Goal: Transaction & Acquisition: Purchase product/service

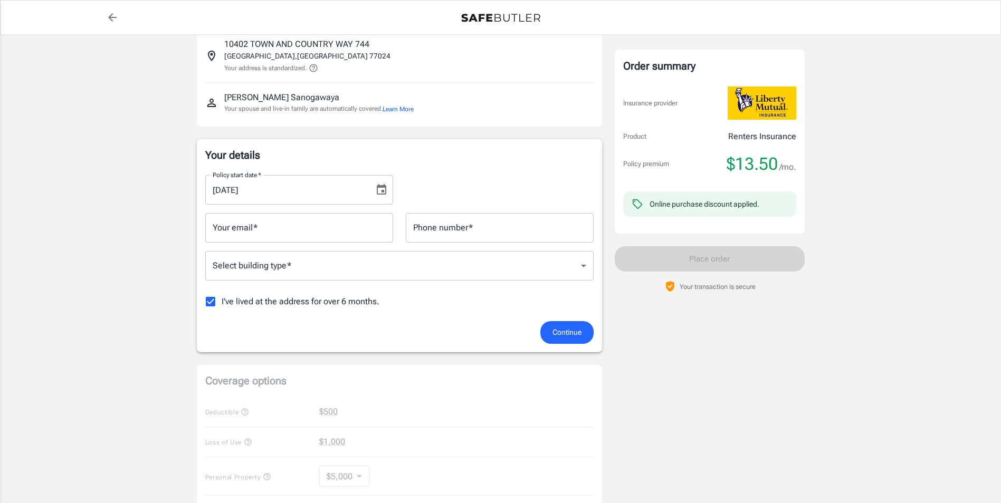
scroll to position [53, 0]
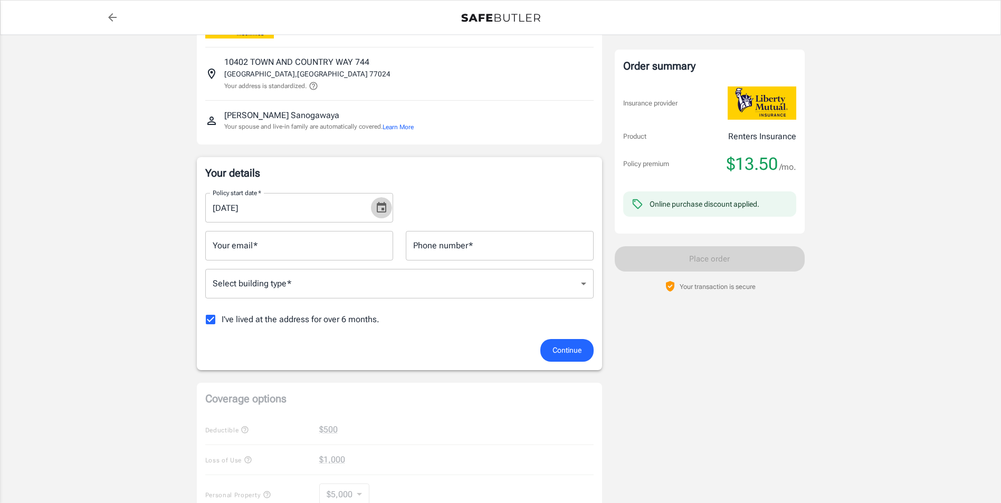
click at [378, 204] on icon "Choose date, selected date is Sep 15, 2025" at bounding box center [381, 207] width 9 height 11
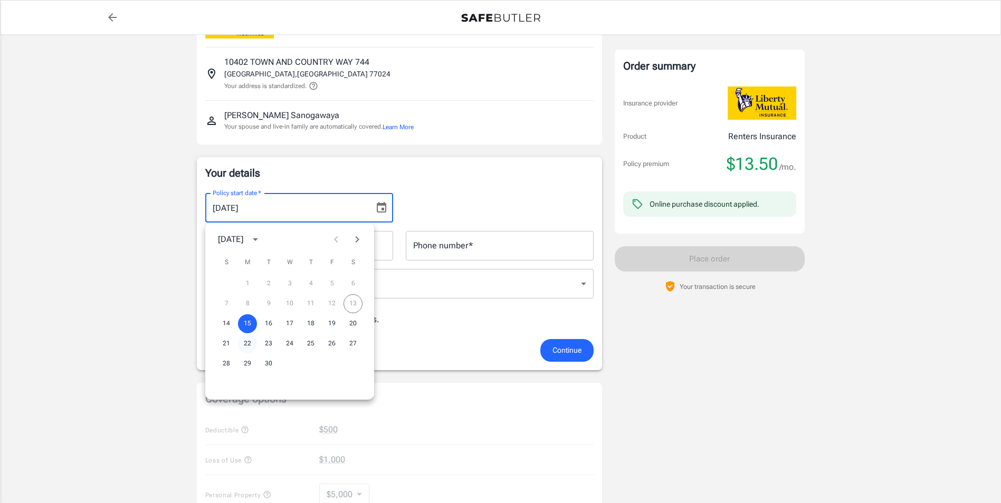
click at [247, 342] on button "22" at bounding box center [247, 343] width 19 height 19
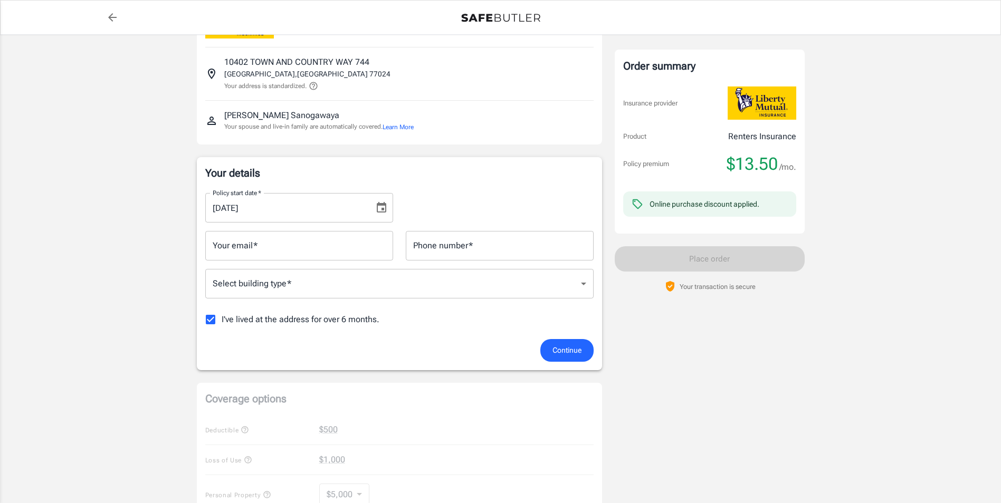
type input "[DATE]"
click at [289, 247] on input "Your email   *" at bounding box center [299, 246] width 188 height 30
type input "[EMAIL_ADDRESS][DOMAIN_NAME]"
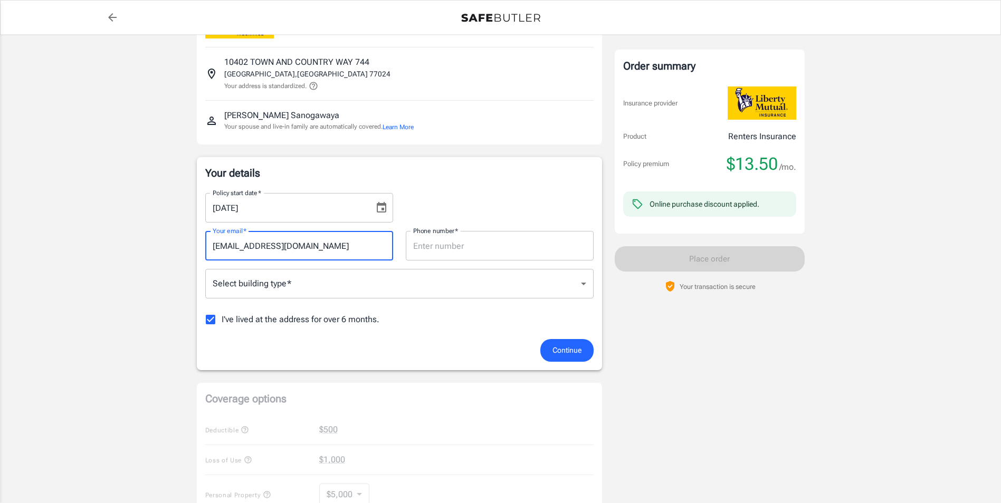
type input "8323703844"
click at [311, 283] on body "Policy premium $ 13.50 /mo Liberty Mutual Renters Insurance [STREET_ADDRESS] Yo…" at bounding box center [500, 465] width 1001 height 1036
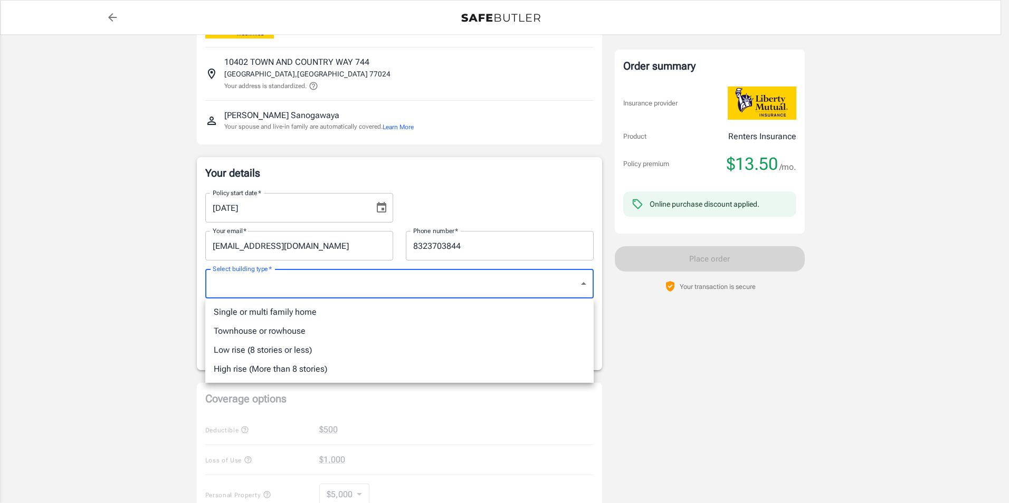
click at [297, 281] on div at bounding box center [504, 251] width 1009 height 503
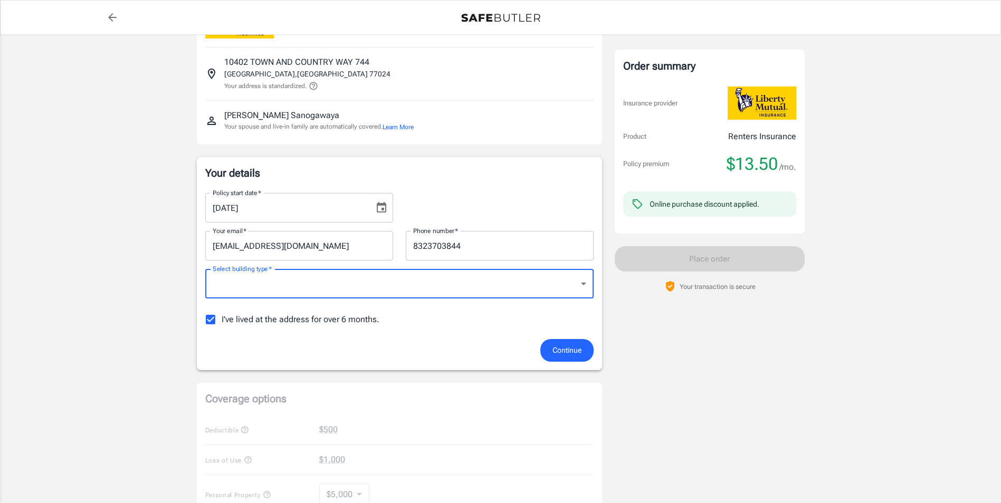
click at [297, 282] on body "Policy premium $ 13.50 /mo Liberty Mutual Renters Insurance [STREET_ADDRESS] Yo…" at bounding box center [500, 465] width 1001 height 1036
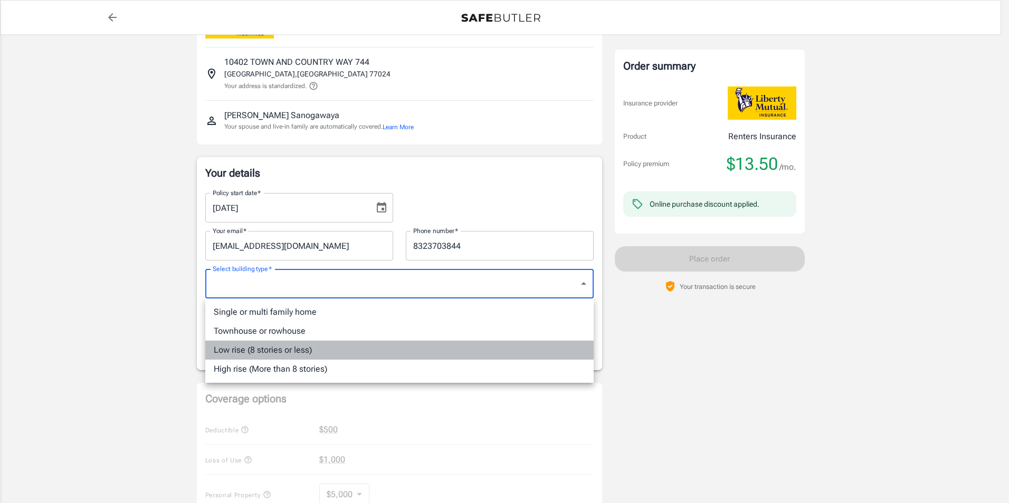
click at [297, 353] on li "Low rise (8 stories or less)" at bounding box center [399, 350] width 388 height 19
type input "lowrise"
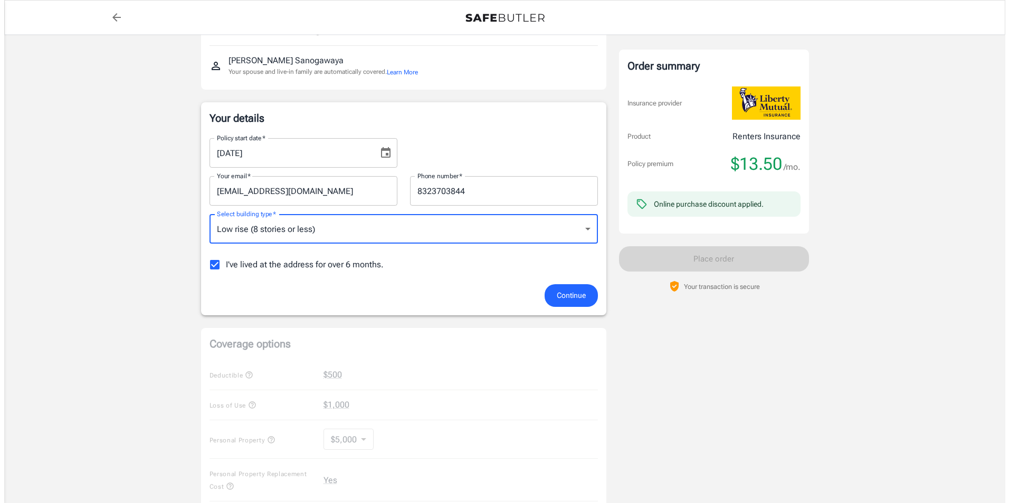
scroll to position [106, 0]
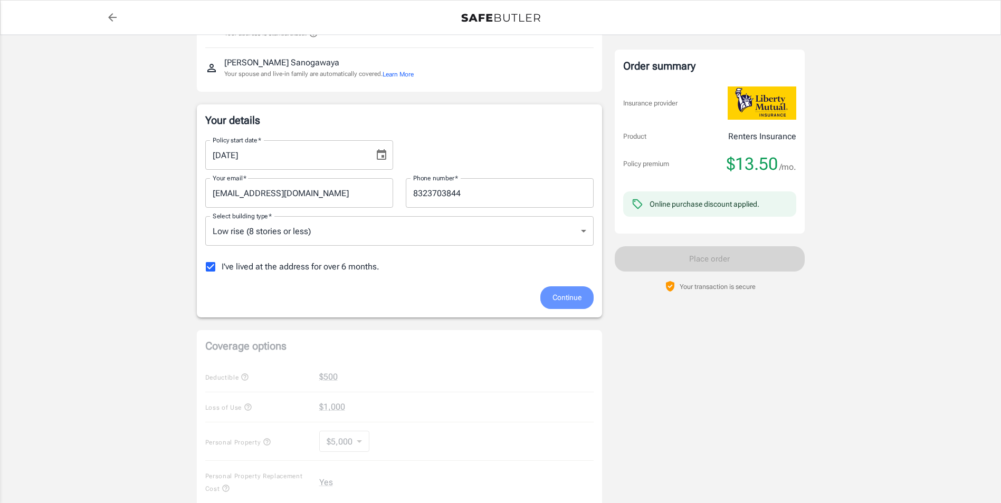
click at [558, 293] on span "Continue" at bounding box center [566, 297] width 29 height 13
